Goal: Find specific page/section: Find specific page/section

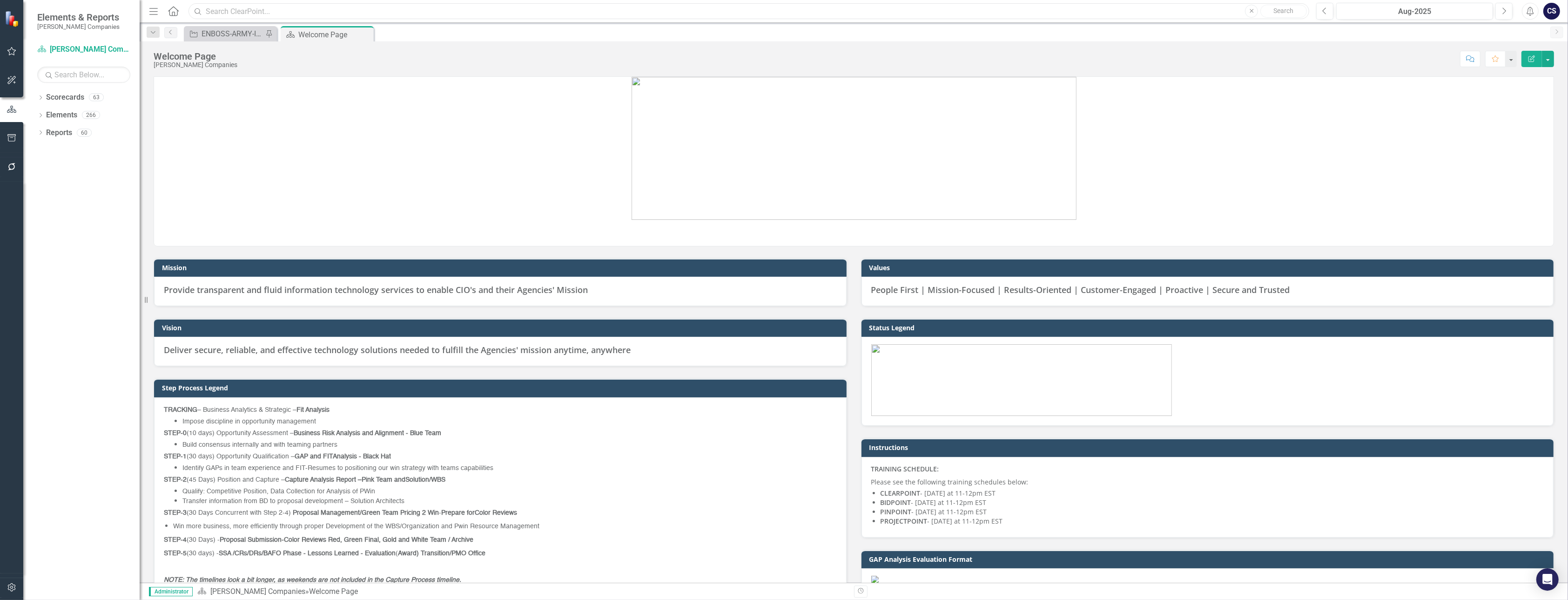
click at [262, 11] on input "text" at bounding box center [749, 12] width 1121 height 17
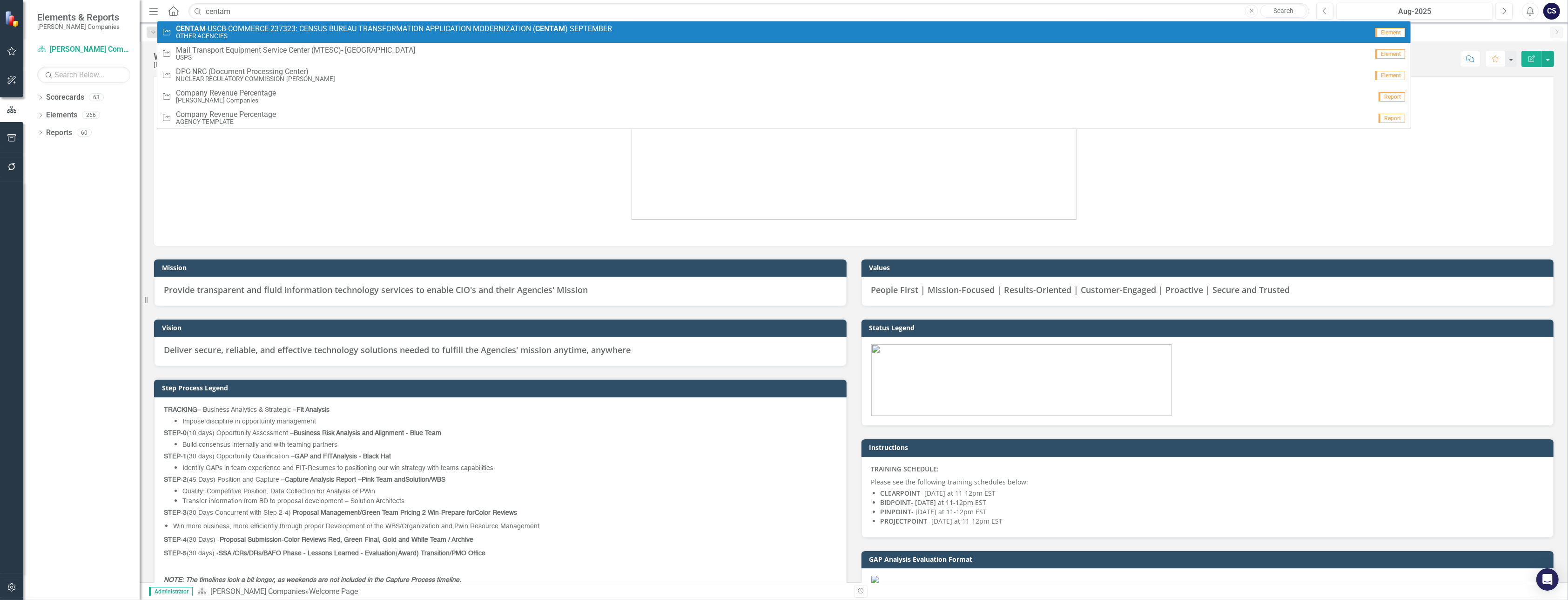
click at [189, 30] on strong "CENTAM" at bounding box center [190, 29] width 30 height 9
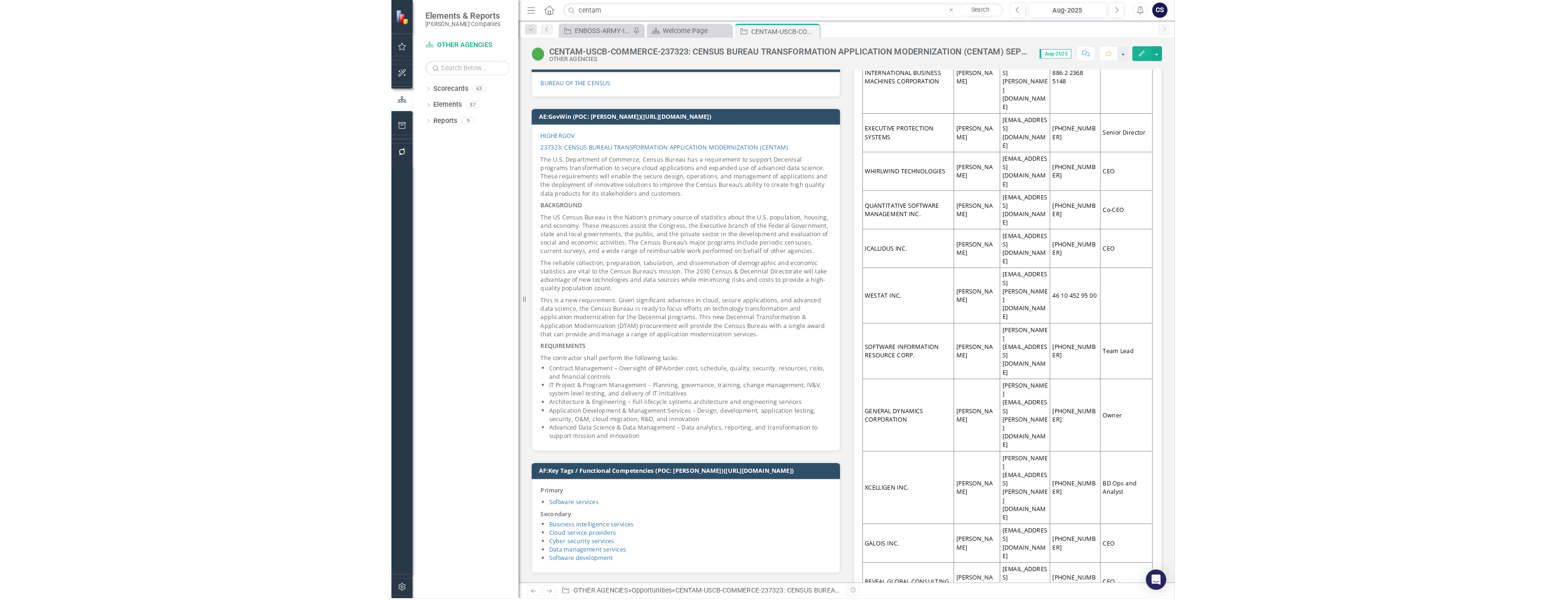
scroll to position [2311, 0]
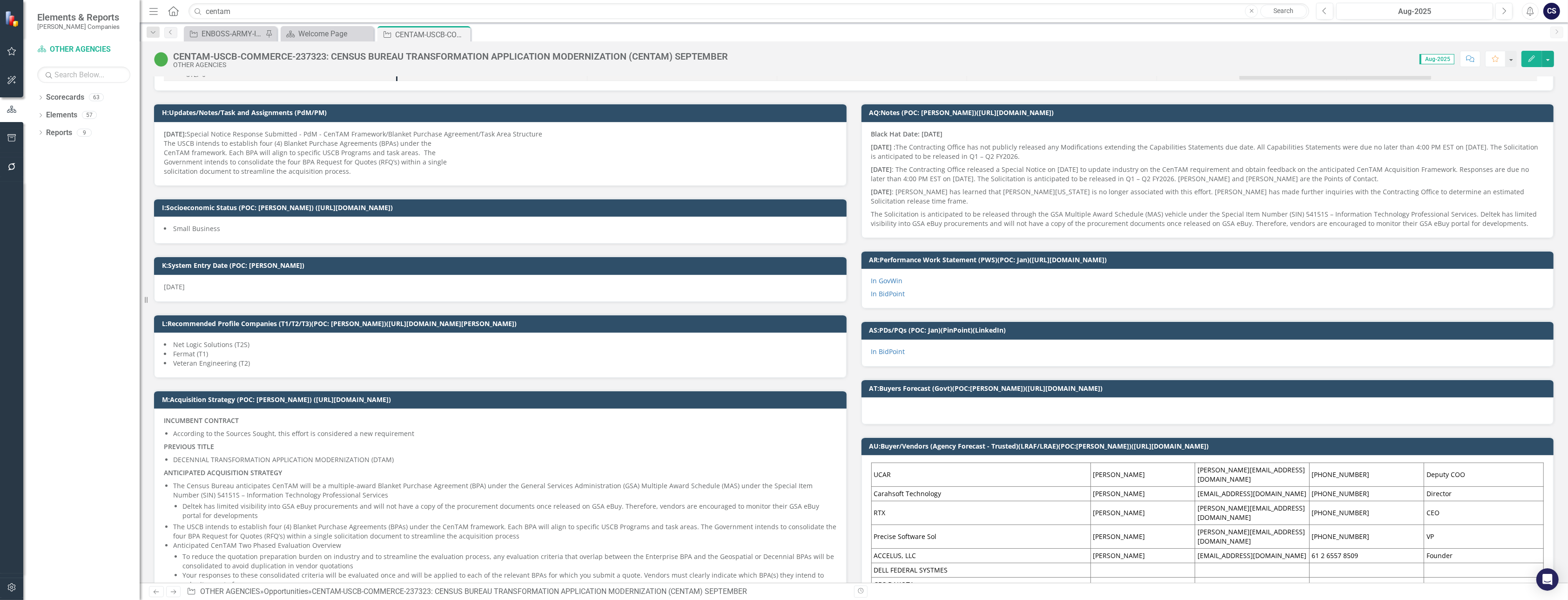
scroll to position [0, 0]
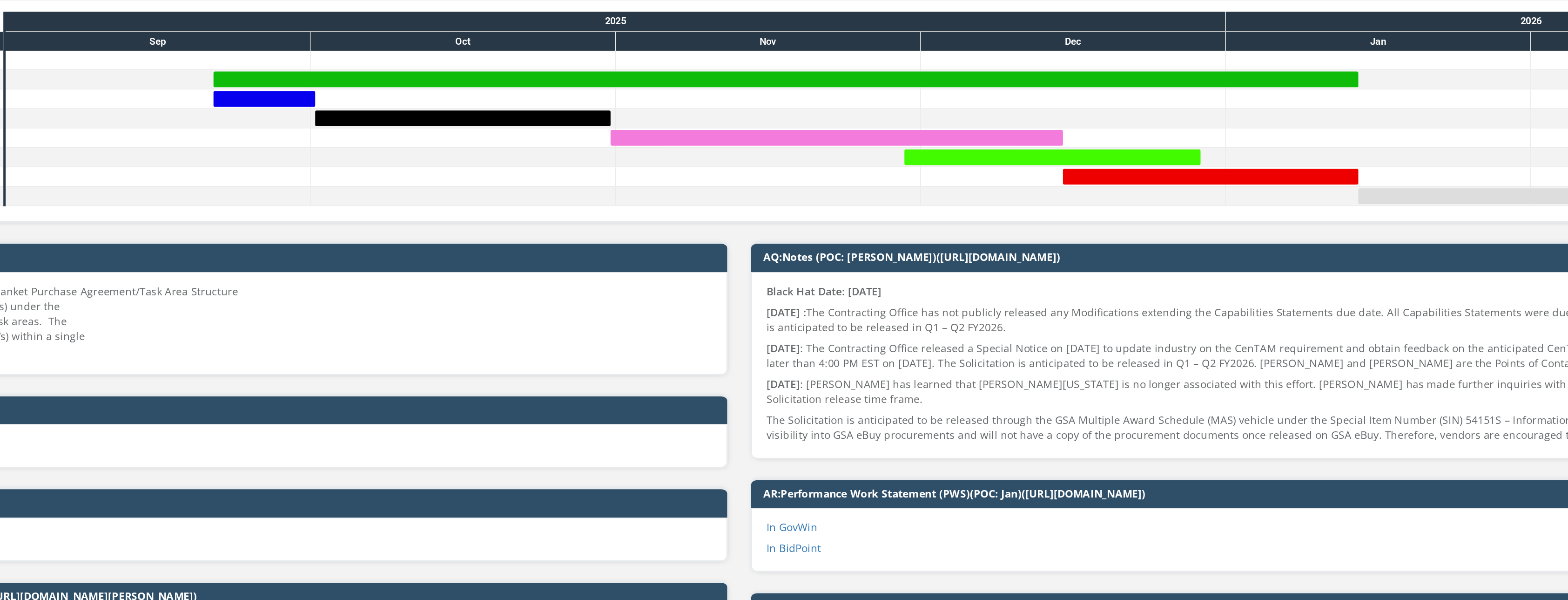
drag, startPoint x: 1164, startPoint y: 336, endPoint x: 1120, endPoint y: 350, distance: 46.2
click at [1120, 350] on span "Black Hat Date: [DATE] [DATE] : The Contracting Office has not publicly release…" at bounding box center [1208, 321] width 673 height 99
click at [1120, 350] on p "The Solicitation is anticipated to be released through the GSA Multiple Award S…" at bounding box center [1208, 361] width 673 height 20
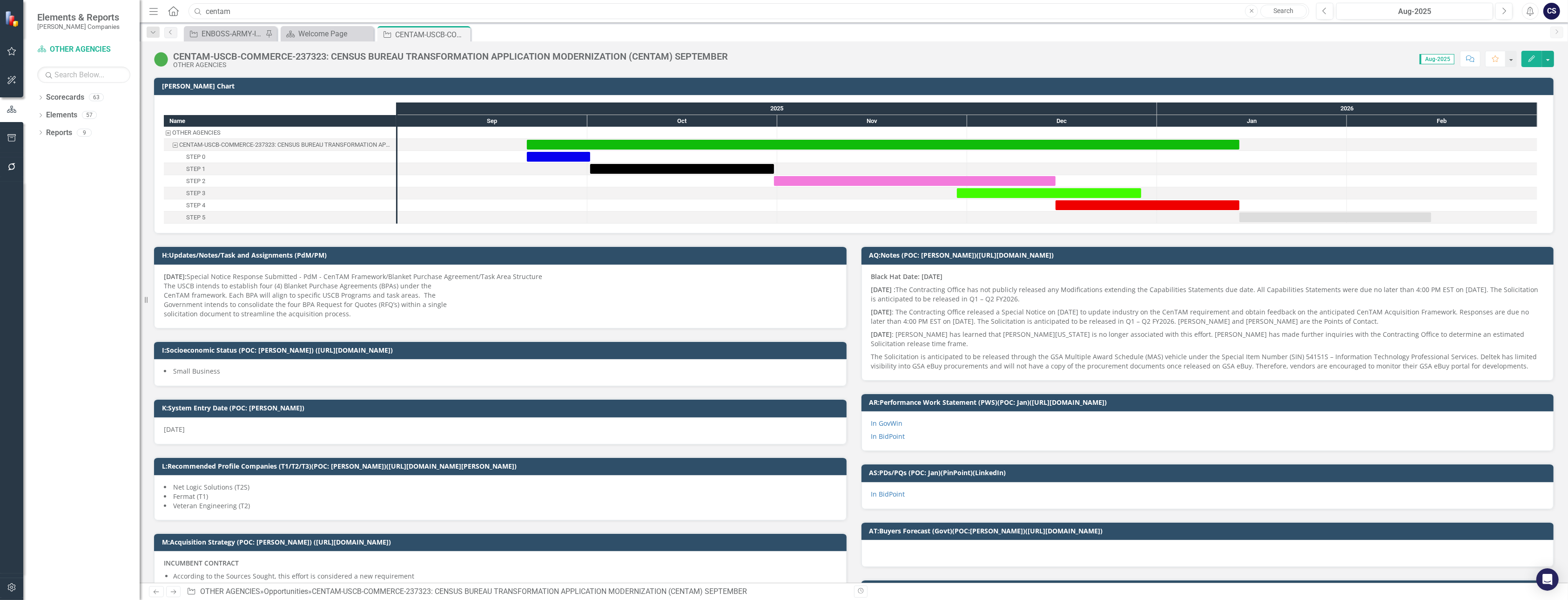
click at [236, 10] on input "centam" at bounding box center [749, 12] width 1121 height 17
type input "c"
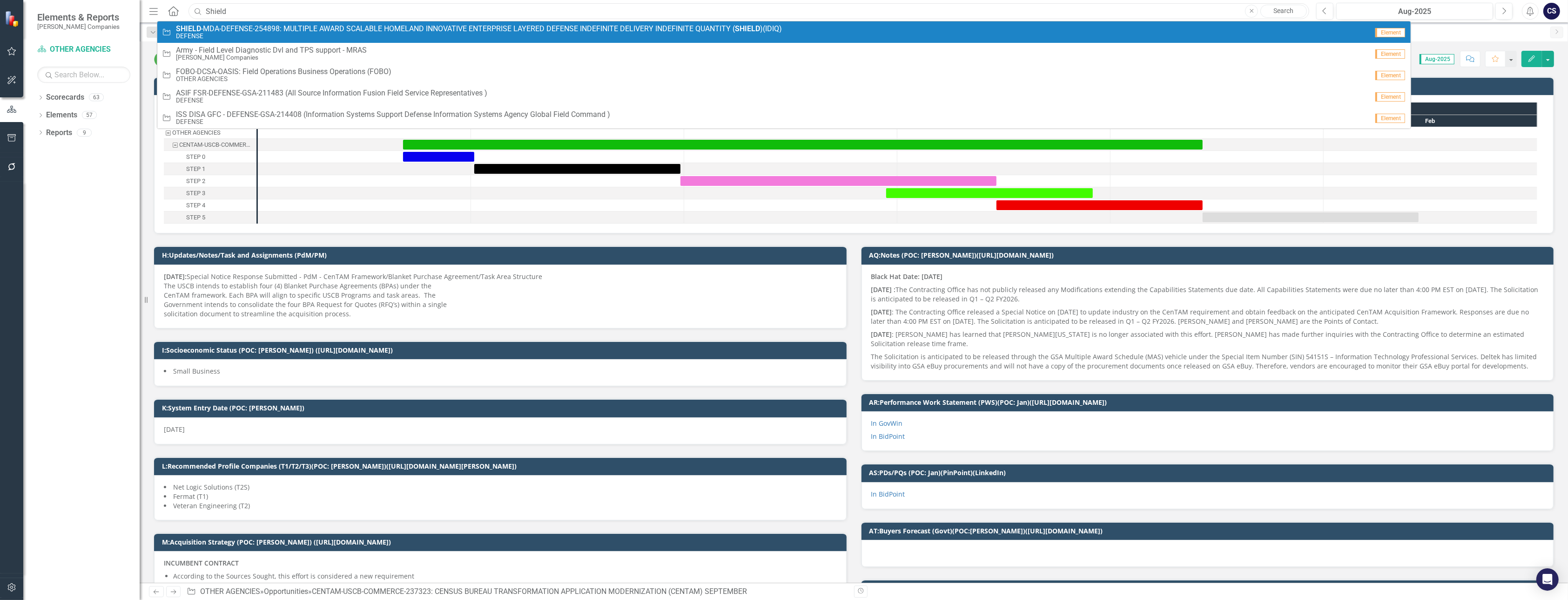
type input "Shield"
click at [192, 35] on small "DEFENSE" at bounding box center [479, 36] width 606 height 7
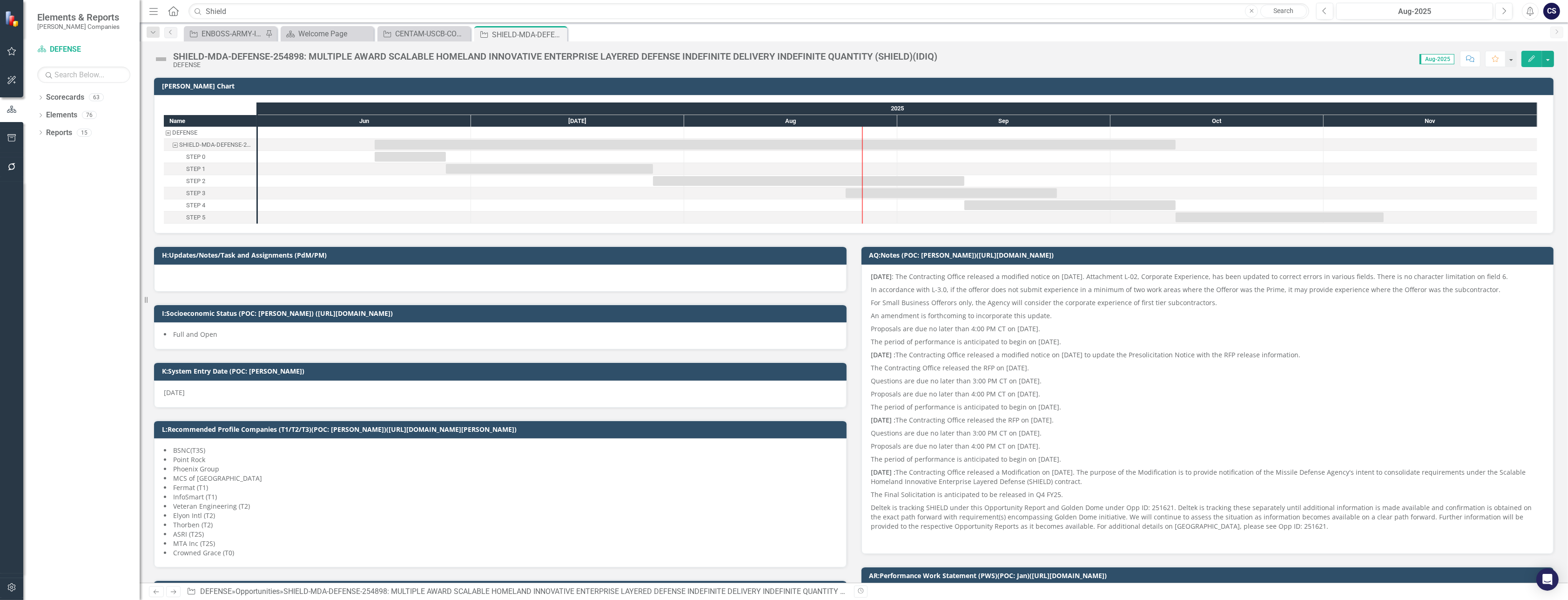
click at [161, 58] on img at bounding box center [161, 59] width 15 height 15
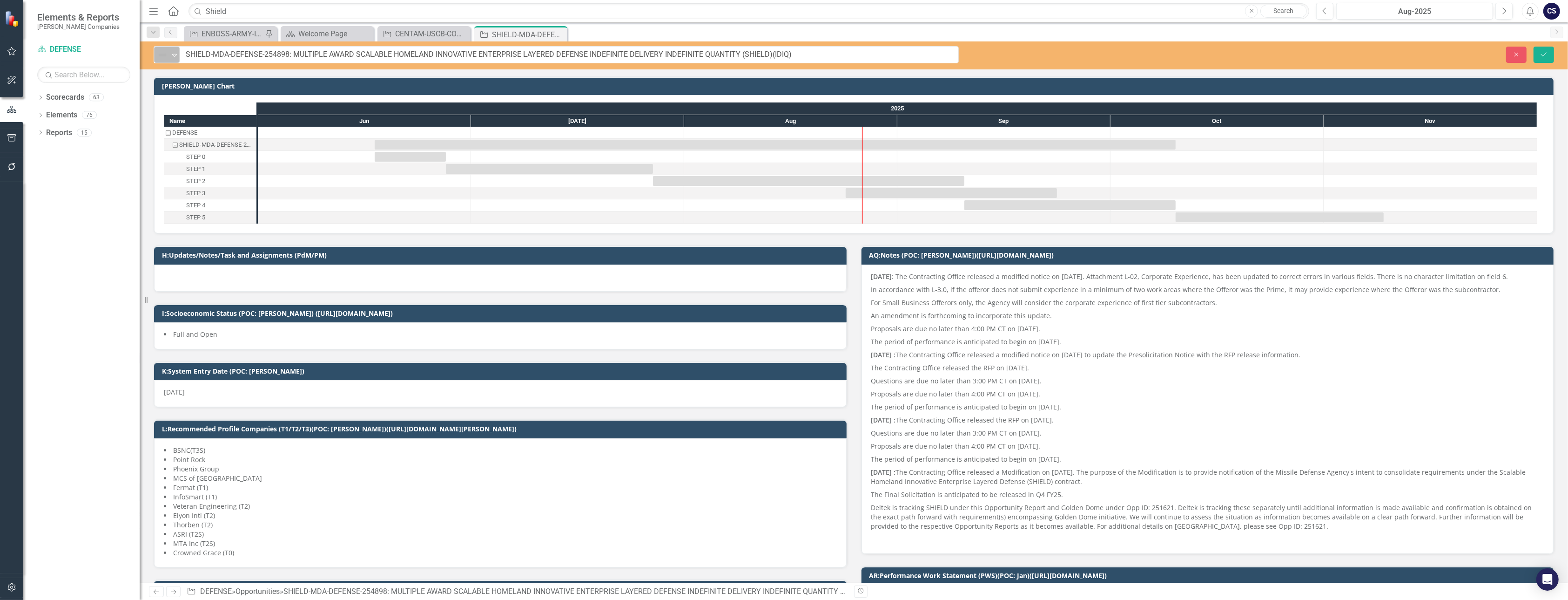
click at [174, 53] on icon "Expand" at bounding box center [174, 55] width 9 height 7
click at [195, 83] on div "Active" at bounding box center [190, 86] width 20 height 11
click at [1507, 7] on button "Next" at bounding box center [1505, 11] width 17 height 17
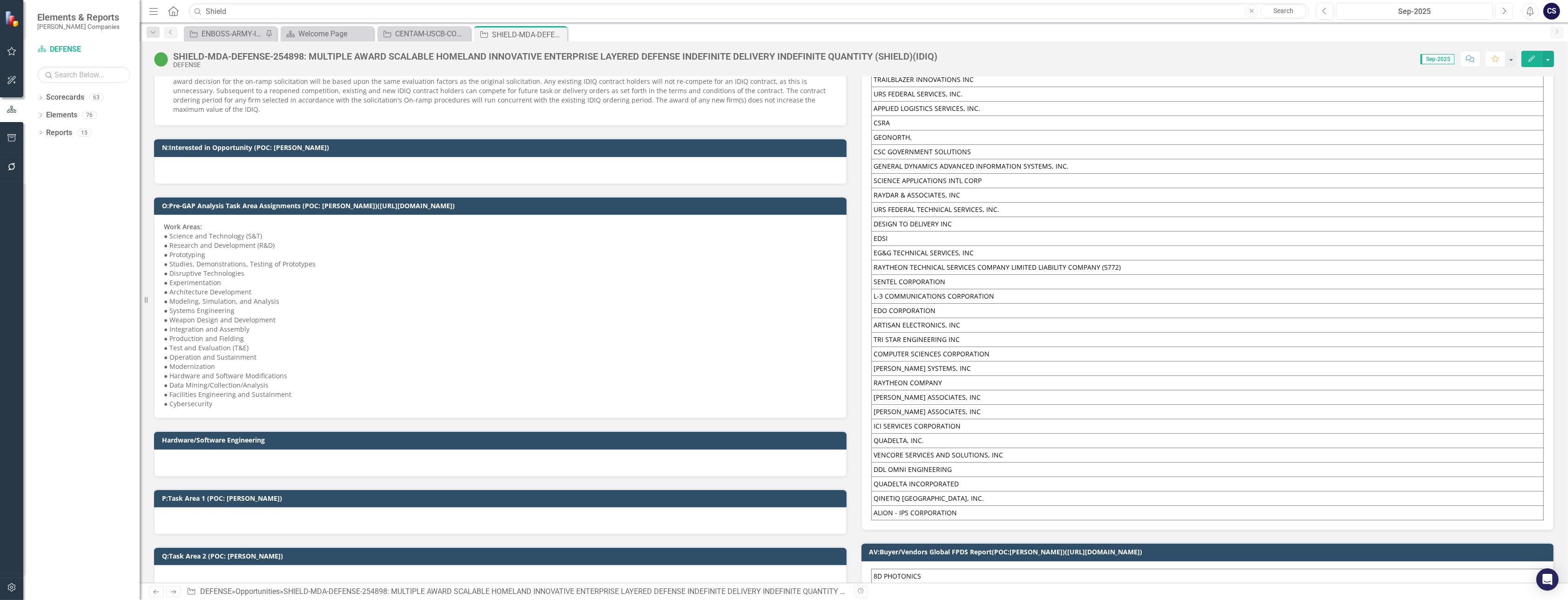
scroll to position [1189, 0]
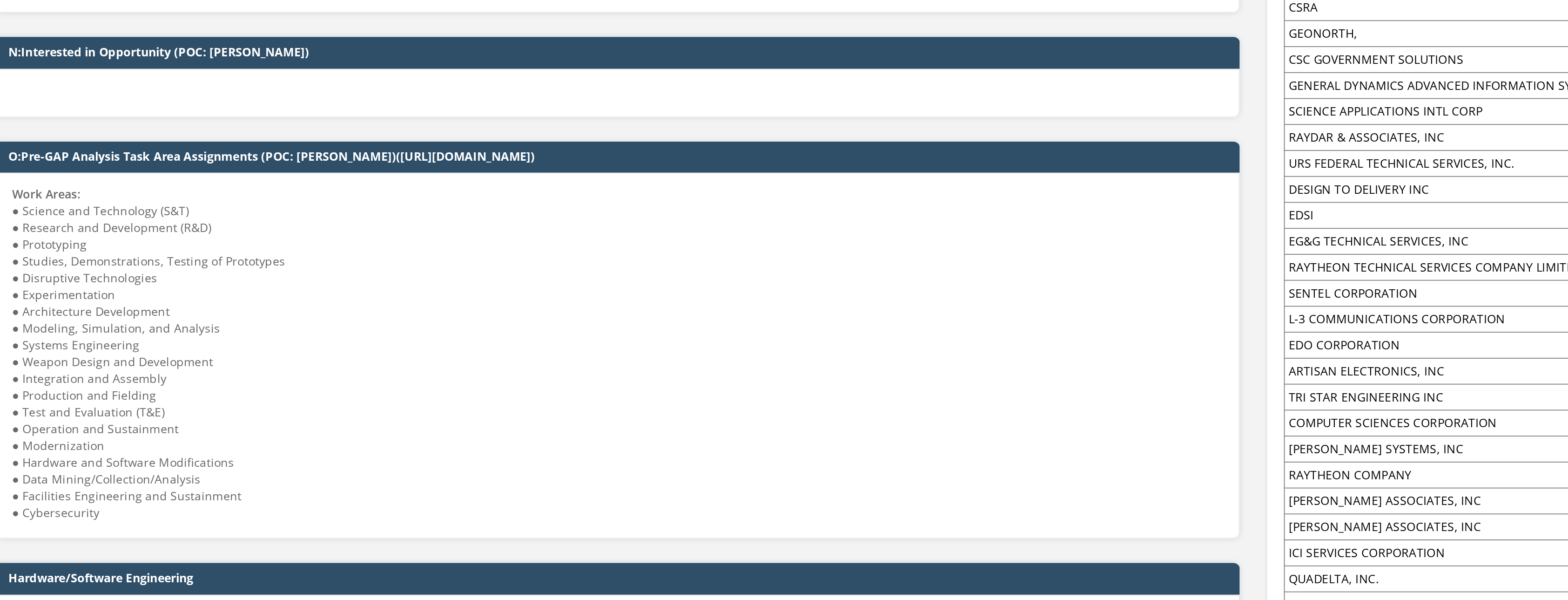
click at [1029, 278] on td "SENTEL CORPORATION" at bounding box center [1208, 277] width 673 height 14
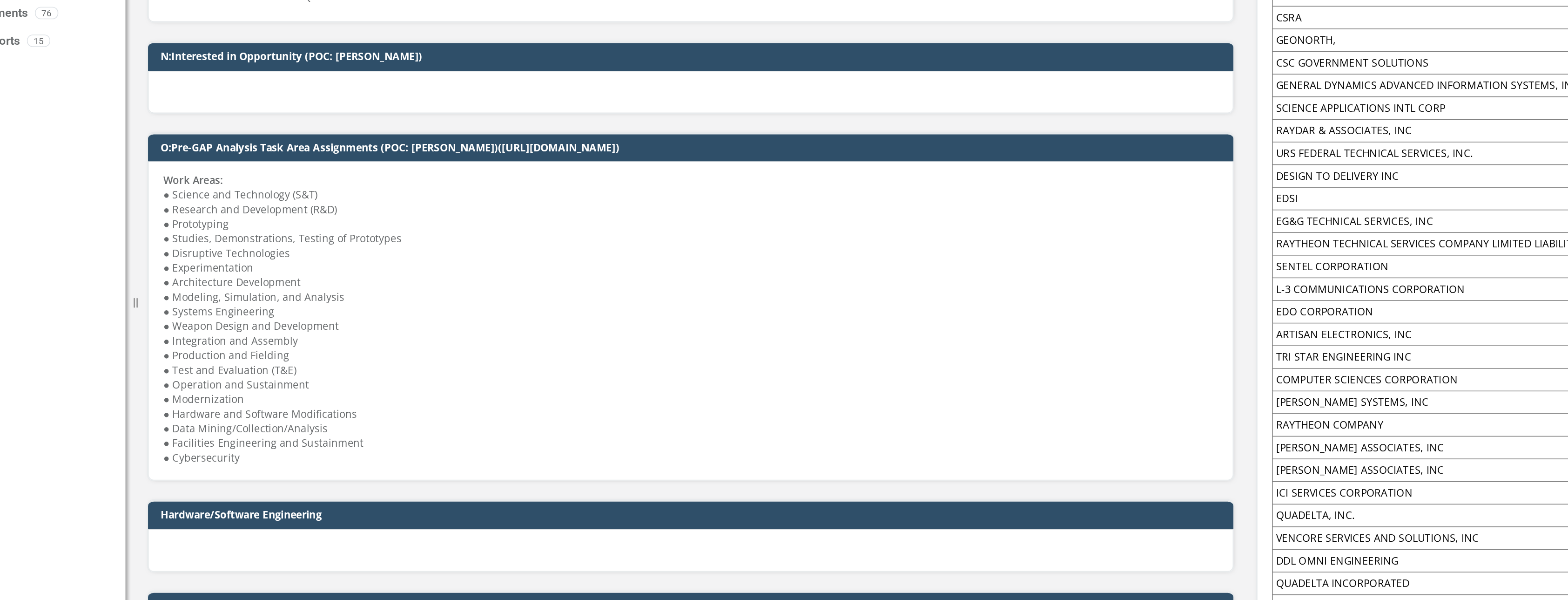
click at [390, 294] on p "Work Areas: ● Science and Technology (S&T) ● Research and Development (R&D) ● P…" at bounding box center [500, 310] width 673 height 186
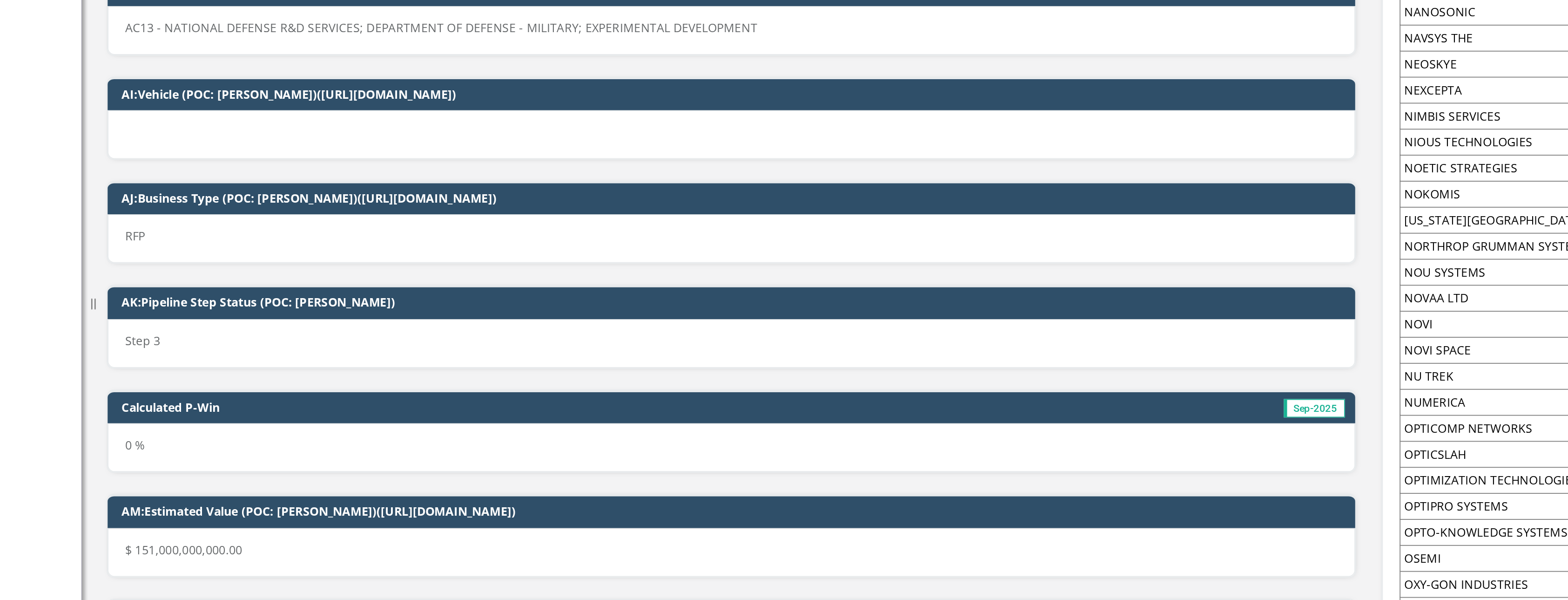
scroll to position [3429, 0]
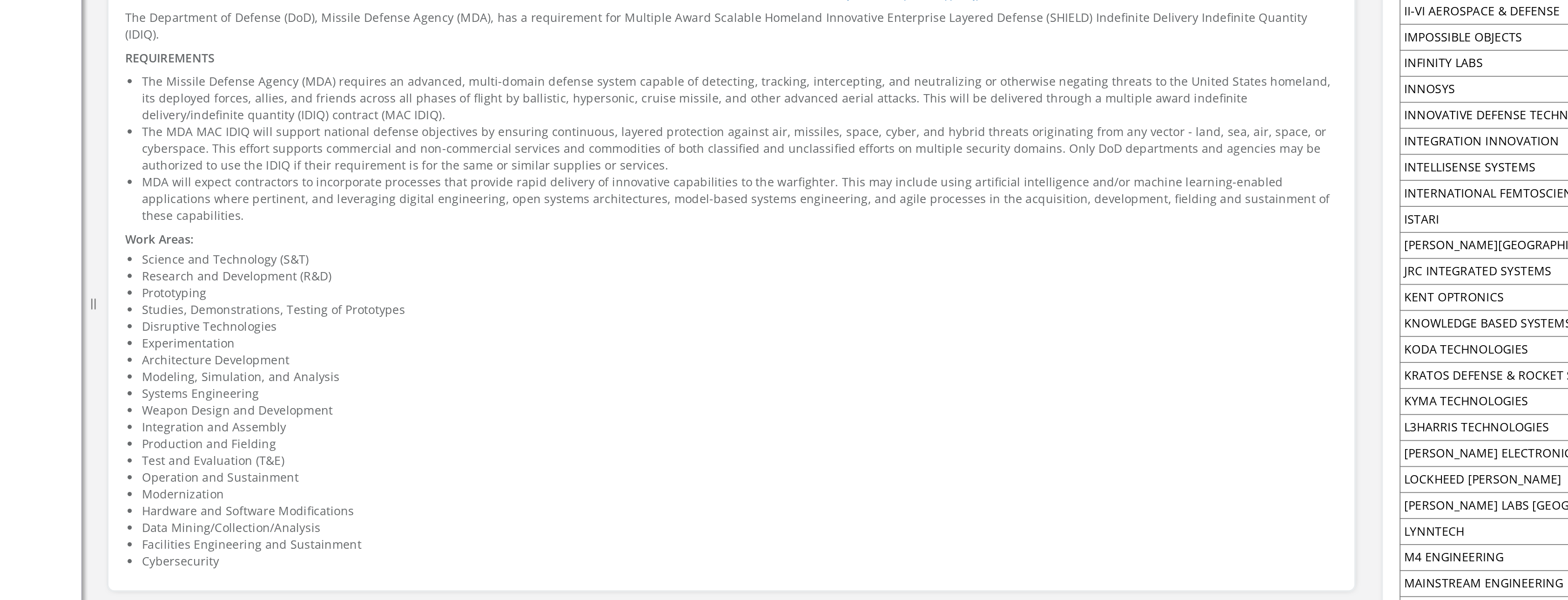
click at [682, 317] on p "Experimentation" at bounding box center [505, 322] width 664 height 9
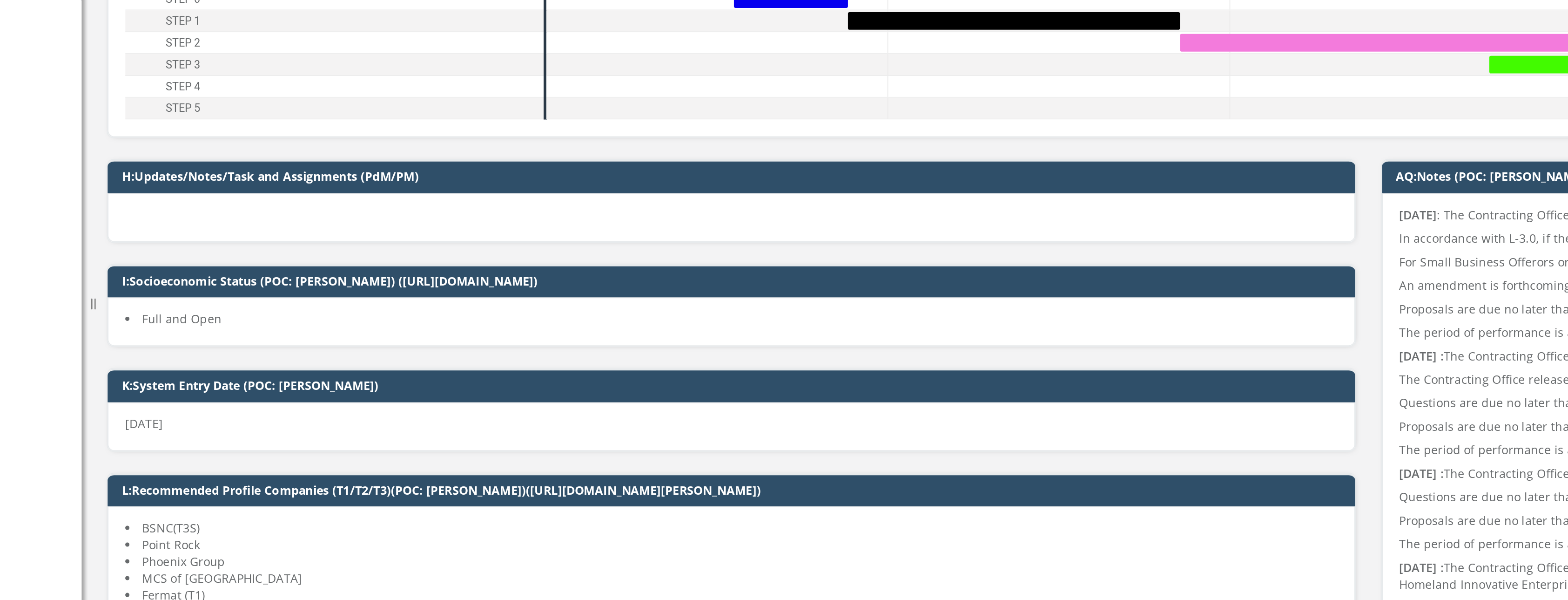
scroll to position [0, 0]
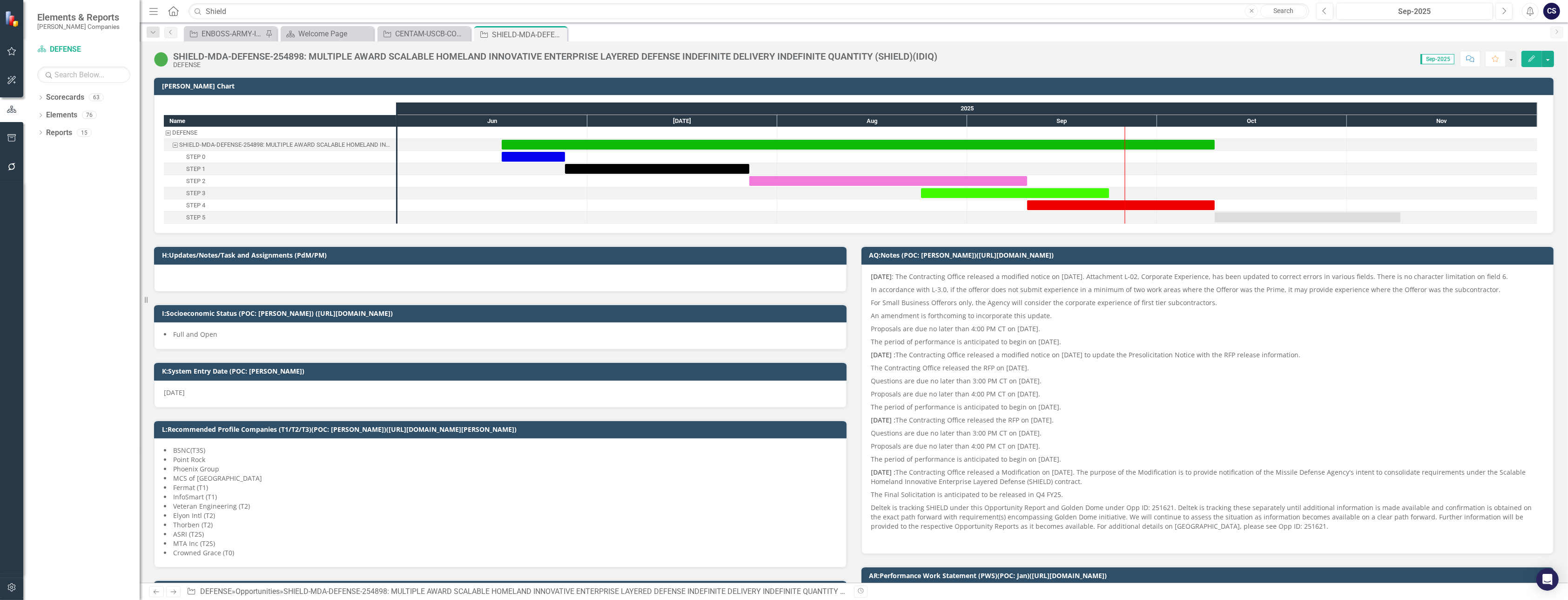
click at [1073, 296] on p "In accordance with L-3.0, if the offeror does not submit experience in a minimu…" at bounding box center [1208, 290] width 673 height 13
click at [863, 43] on div "SHIELD-MDA-DEFENSE-254898: MULTIPLE AWARD SCALABLE HOMELAND INNOVATIVE ENTERPRI…" at bounding box center [854, 55] width 1429 height 28
